Goal: Find specific page/section: Find specific page/section

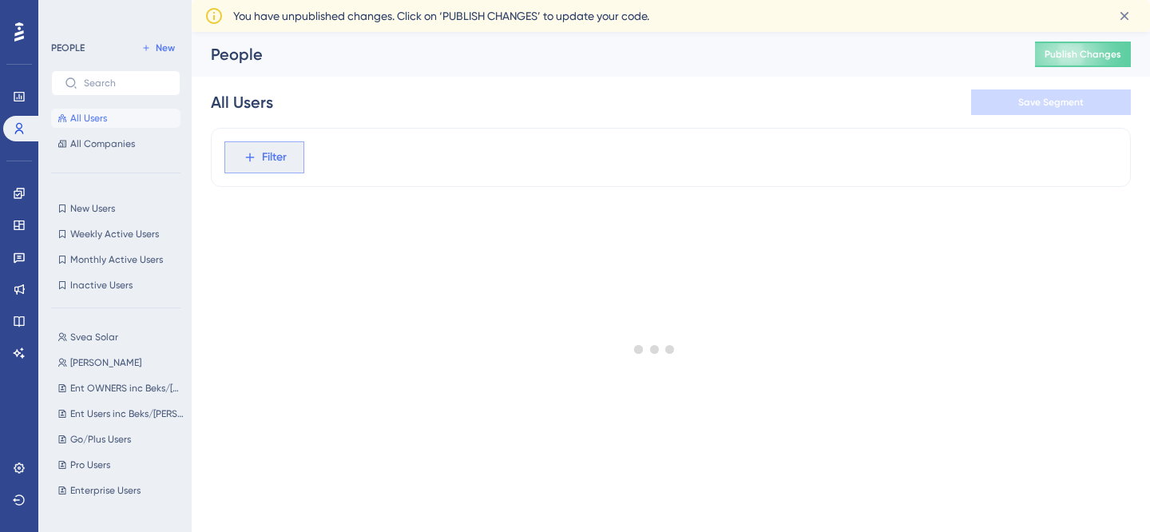
click at [272, 161] on span "Filter" at bounding box center [274, 157] width 25 height 19
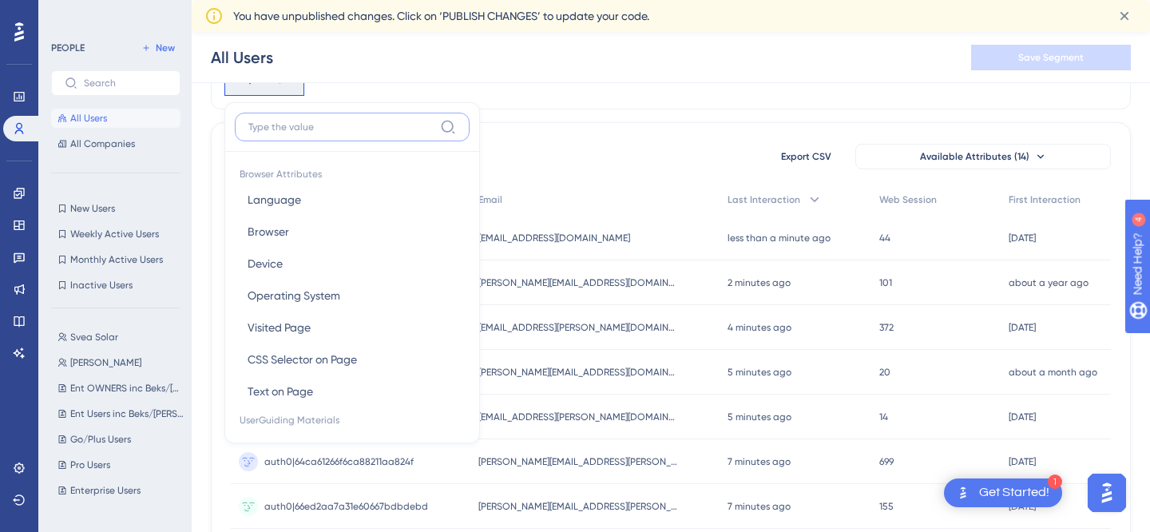
click at [307, 124] on input at bounding box center [340, 127] width 185 height 13
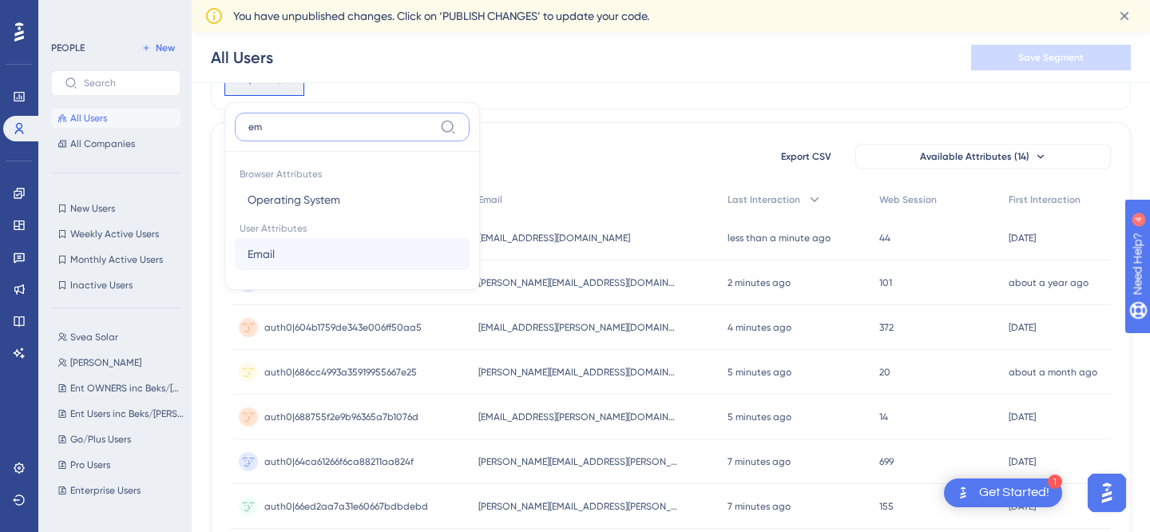
type input "em"
click at [302, 252] on button "Email Email" at bounding box center [352, 254] width 235 height 32
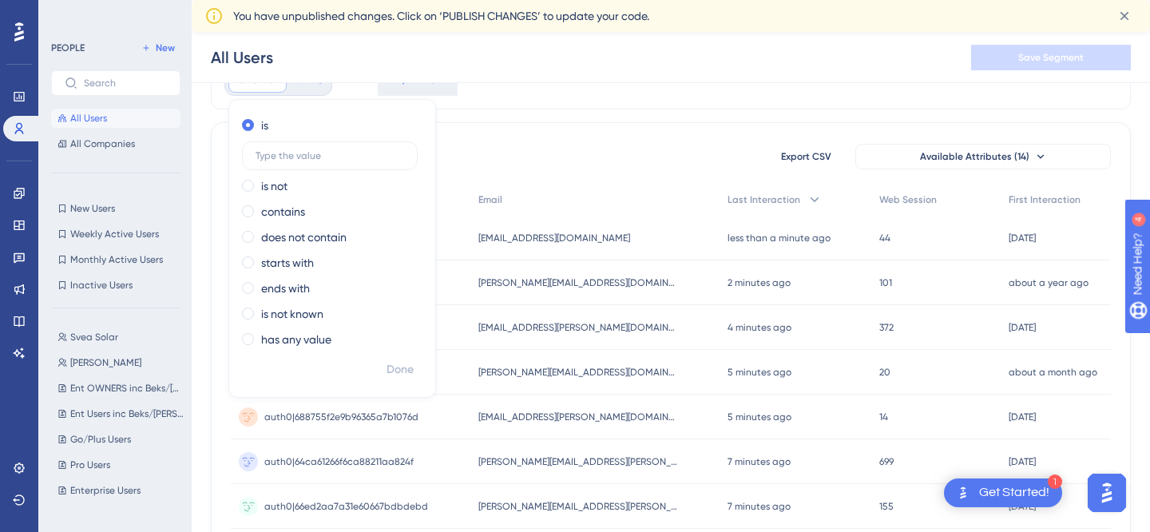
click at [298, 200] on div "is is not contains does not contain starts with ends with is not known has any …" at bounding box center [332, 234] width 206 height 243
click at [297, 208] on label "contains" at bounding box center [283, 211] width 44 height 19
click at [300, 200] on label at bounding box center [330, 206] width 176 height 29
click at [300, 201] on input "text" at bounding box center [330, 206] width 149 height 11
type input "solidify"
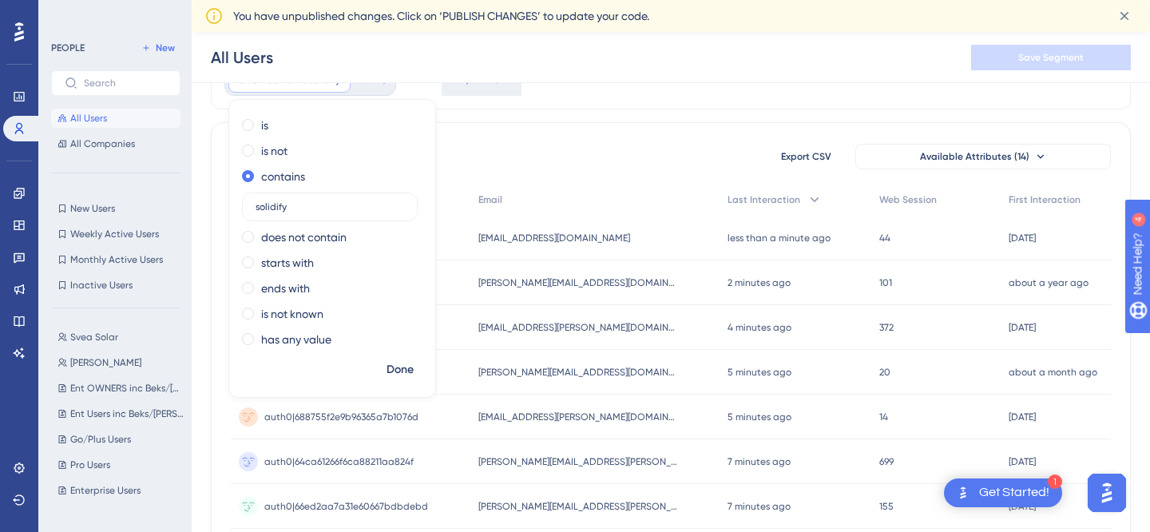
click at [402, 387] on div "Done" at bounding box center [332, 376] width 206 height 42
click at [396, 374] on span "Done" at bounding box center [400, 369] width 27 height 19
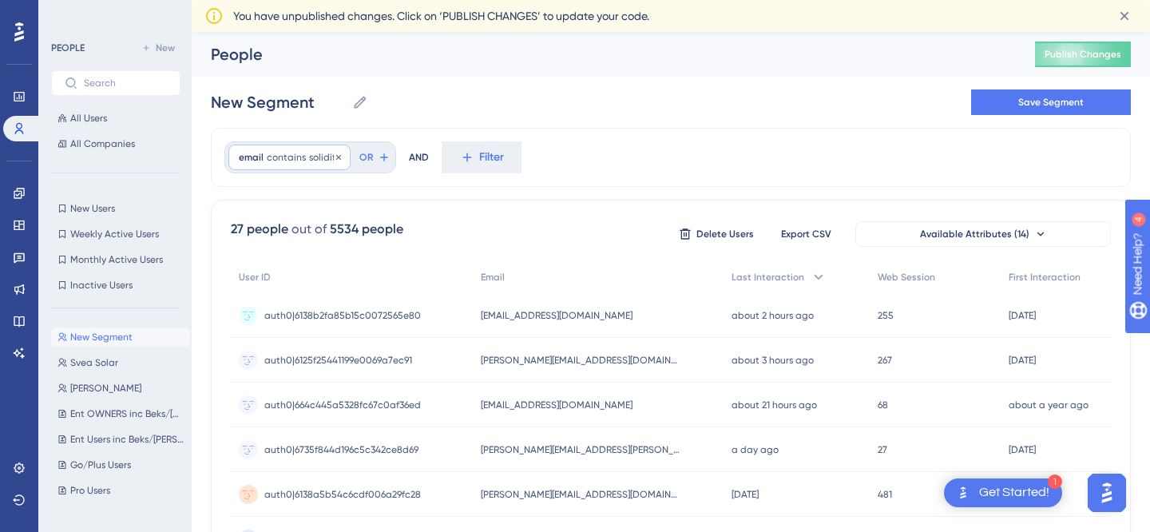
click at [309, 156] on span "solidify" at bounding box center [324, 157] width 31 height 13
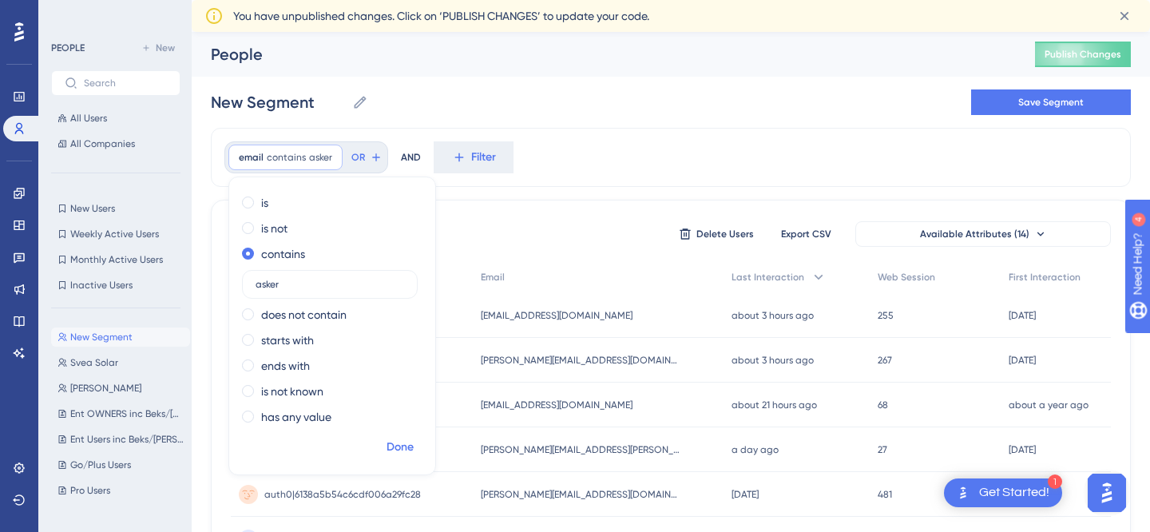
type input "asker"
click at [395, 438] on span "Done" at bounding box center [400, 447] width 27 height 19
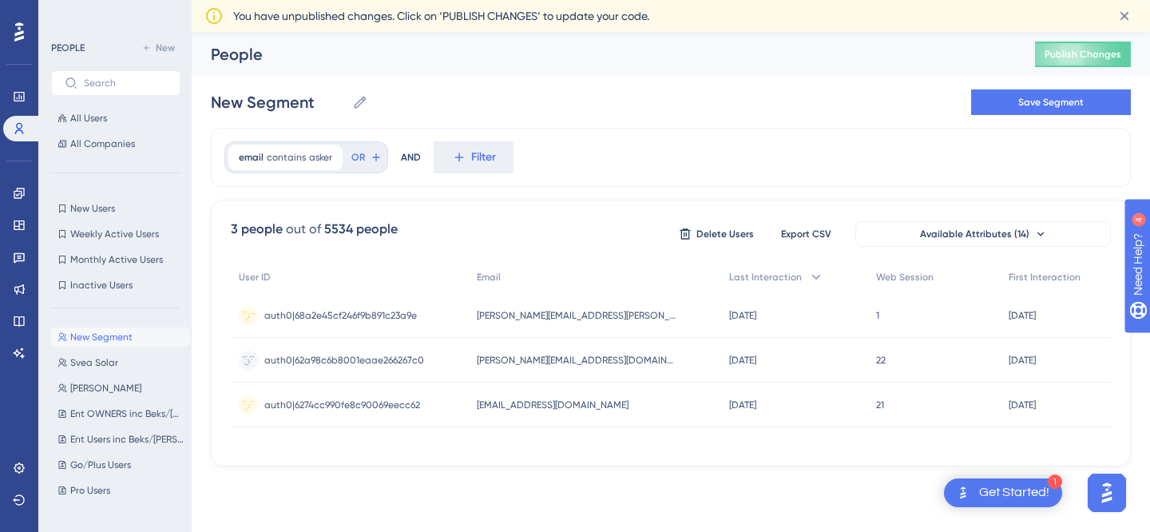
click at [502, 311] on span "[PERSON_NAME][EMAIL_ADDRESS][PERSON_NAME][DOMAIN_NAME]" at bounding box center [577, 315] width 200 height 13
